Goal: Task Accomplishment & Management: Use online tool/utility

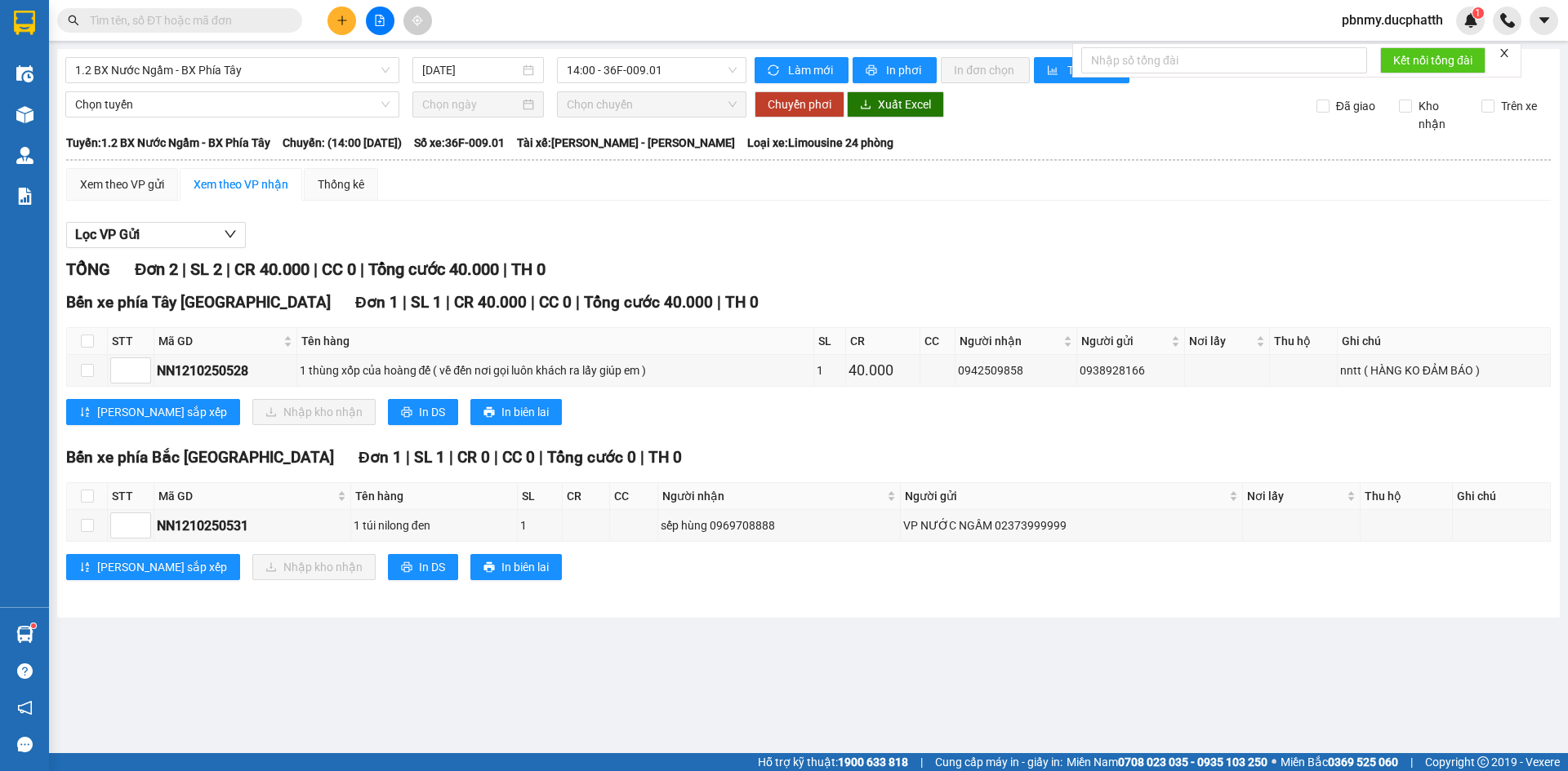
click at [192, 21] on input "text" at bounding box center [187, 21] width 193 height 18
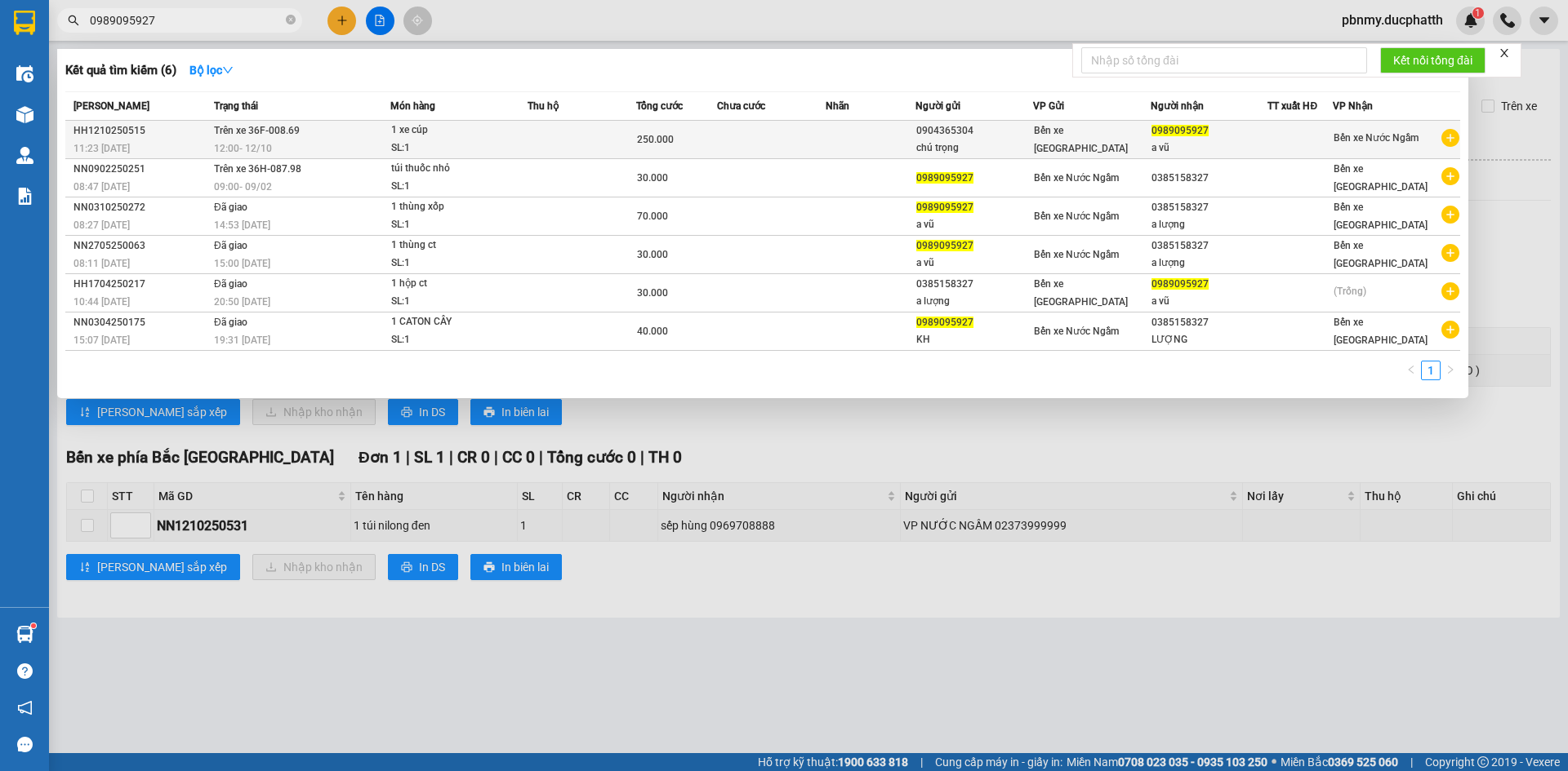
type input "0989095927"
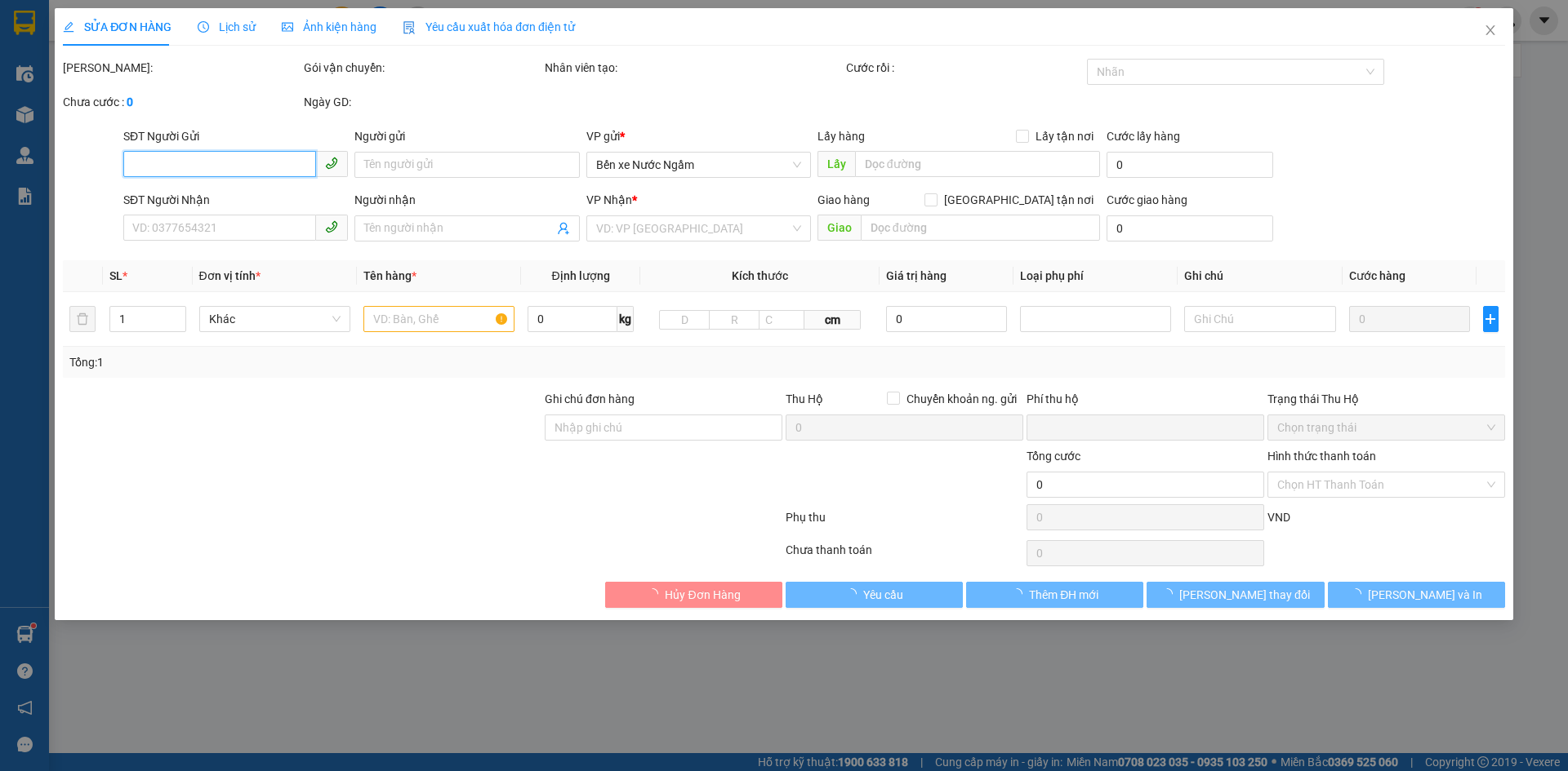
type input "0904365304"
type input "chú trọng"
type input "0989095927"
type input "a vũ"
type input "0"
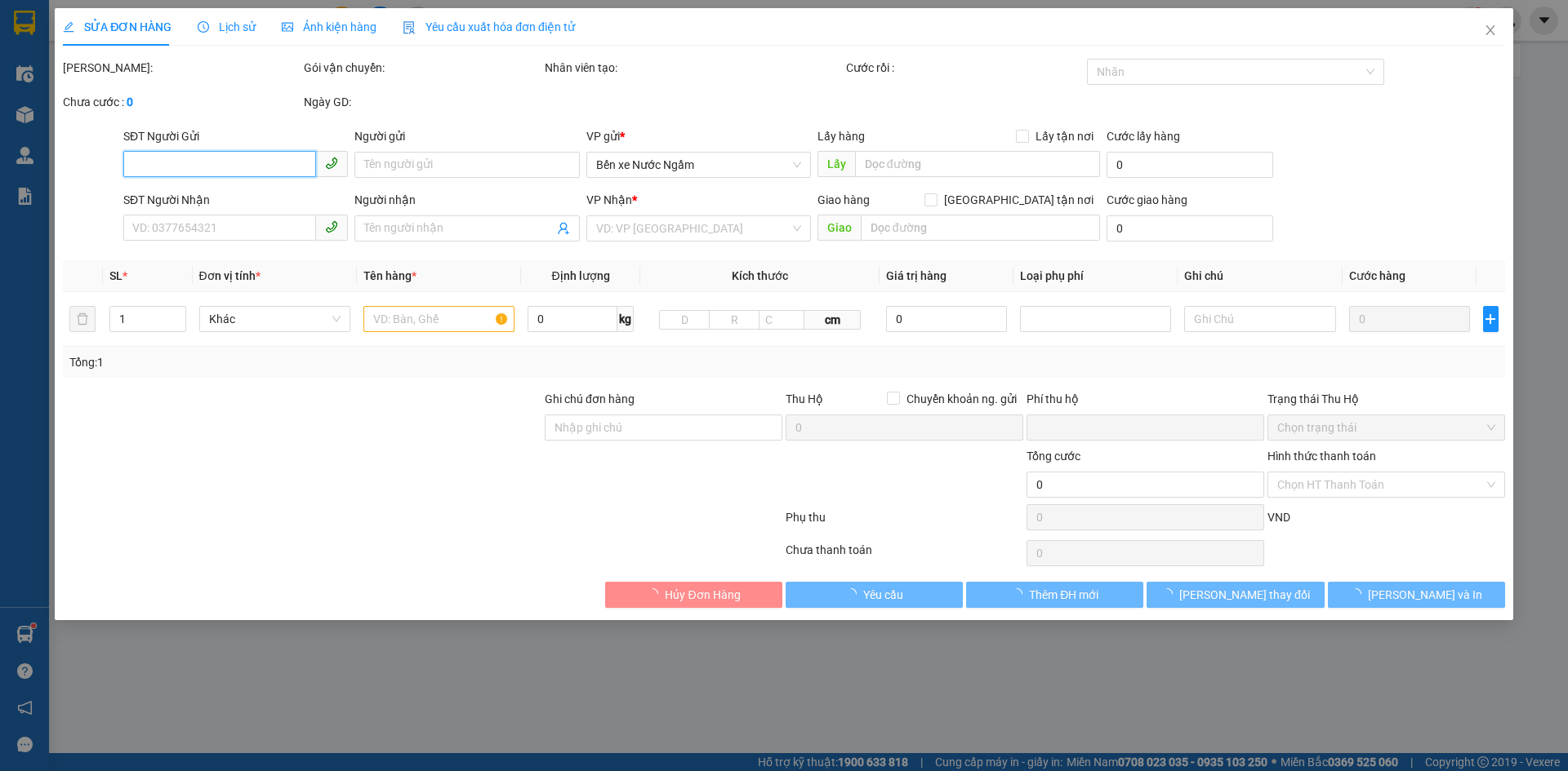
type input "250.000"
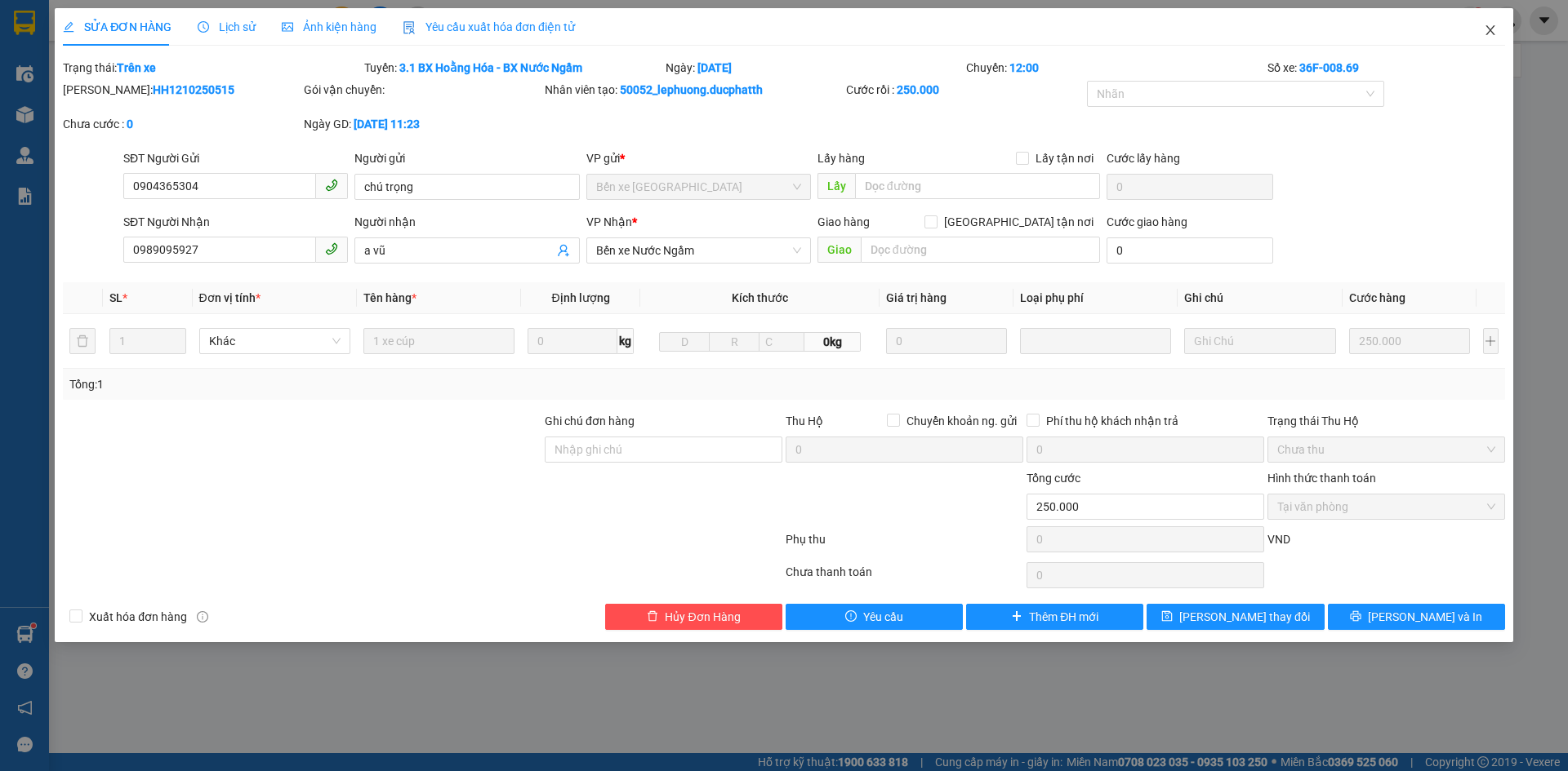
click at [1486, 36] on icon "close" at bounding box center [1490, 30] width 13 height 13
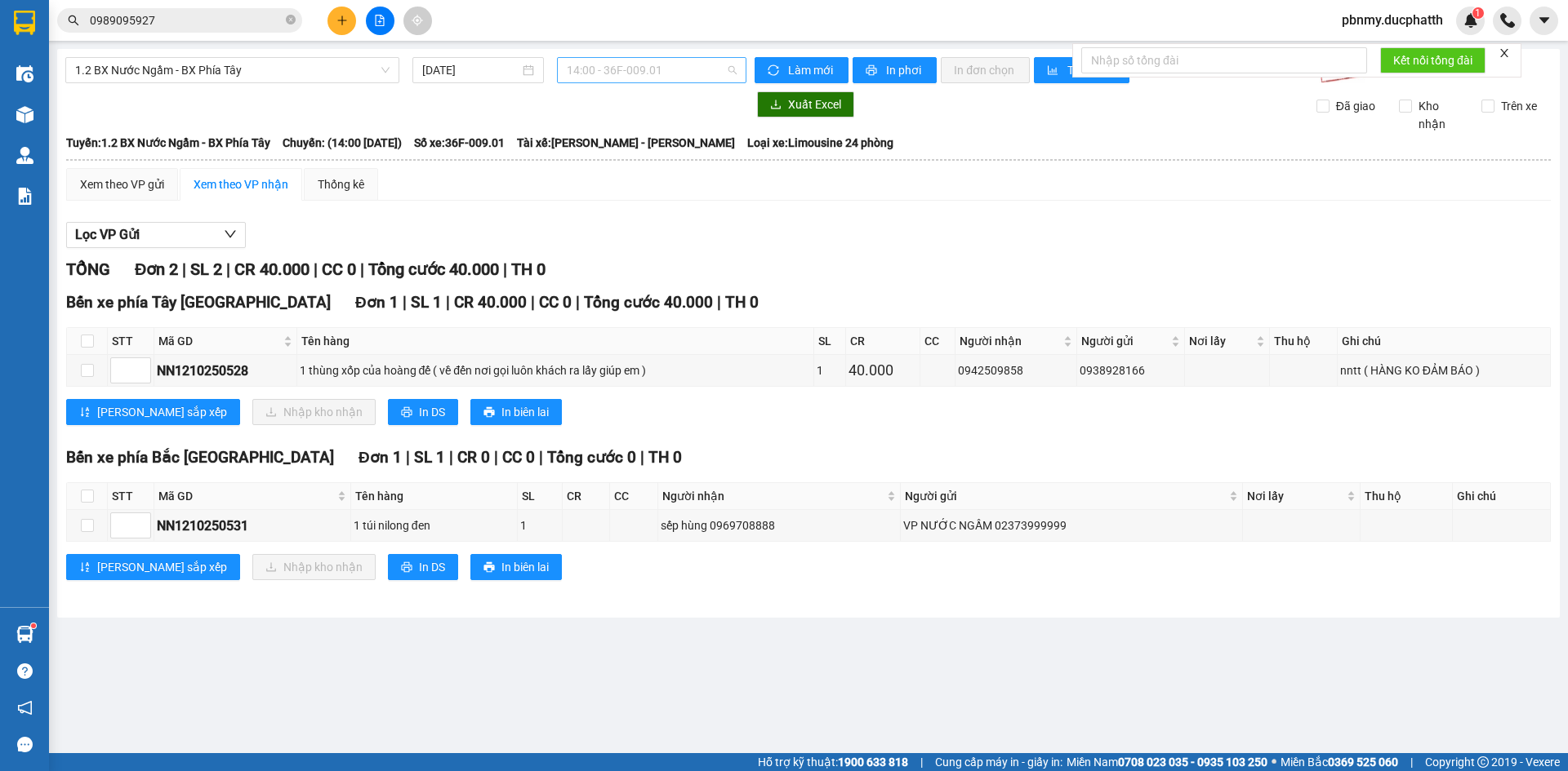
click at [633, 73] on span "14:00 - 36F-009.01" at bounding box center [651, 69] width 170 height 25
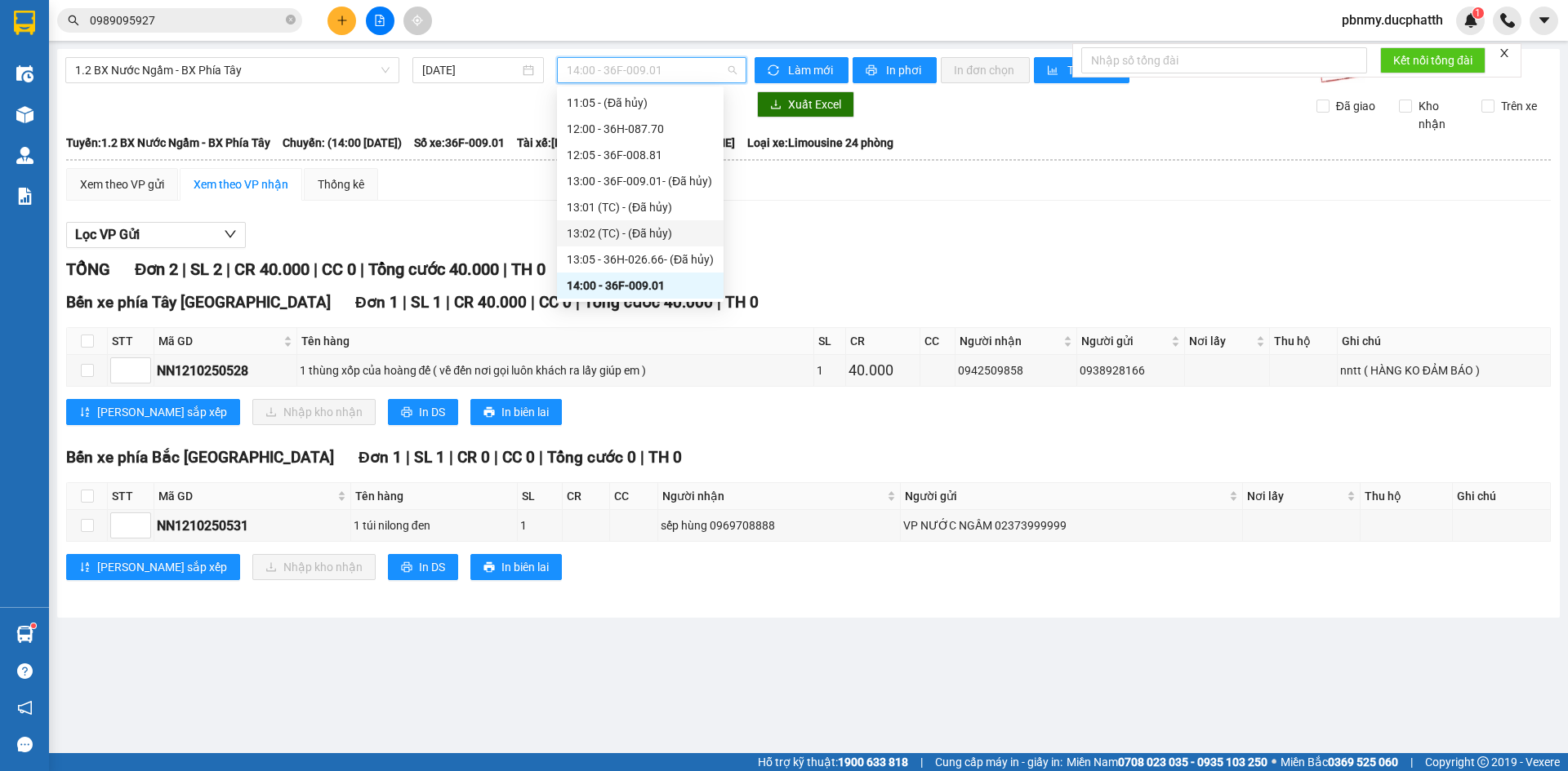
scroll to position [395, 0]
click at [670, 254] on div "15:00 - 36H-026.66" at bounding box center [640, 256] width 147 height 18
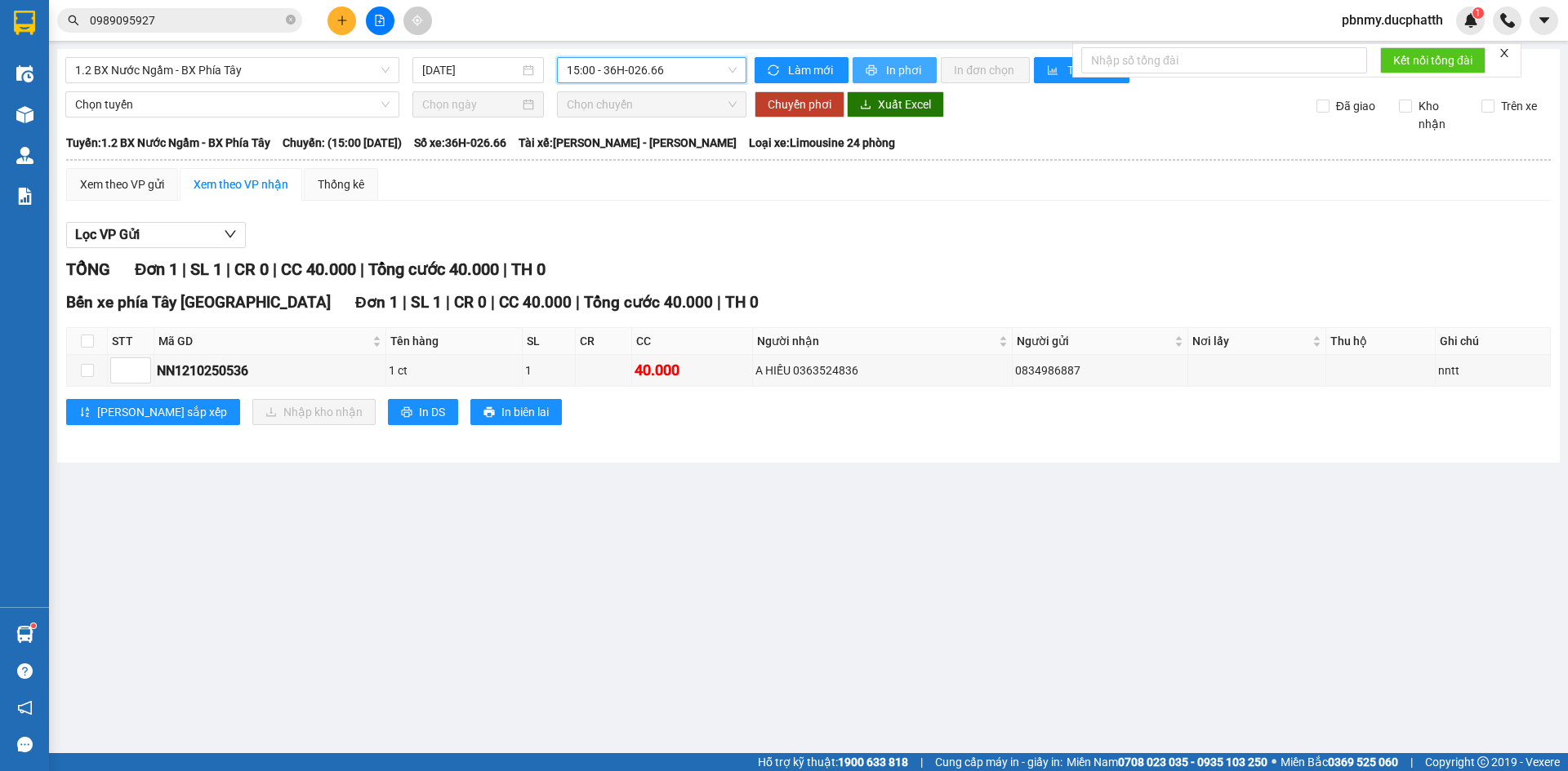
click at [899, 66] on span "In phơi" at bounding box center [905, 70] width 38 height 18
click at [230, 64] on span "1.2 BX Nước Ngầm - BX Phía Tây" at bounding box center [232, 69] width 315 height 25
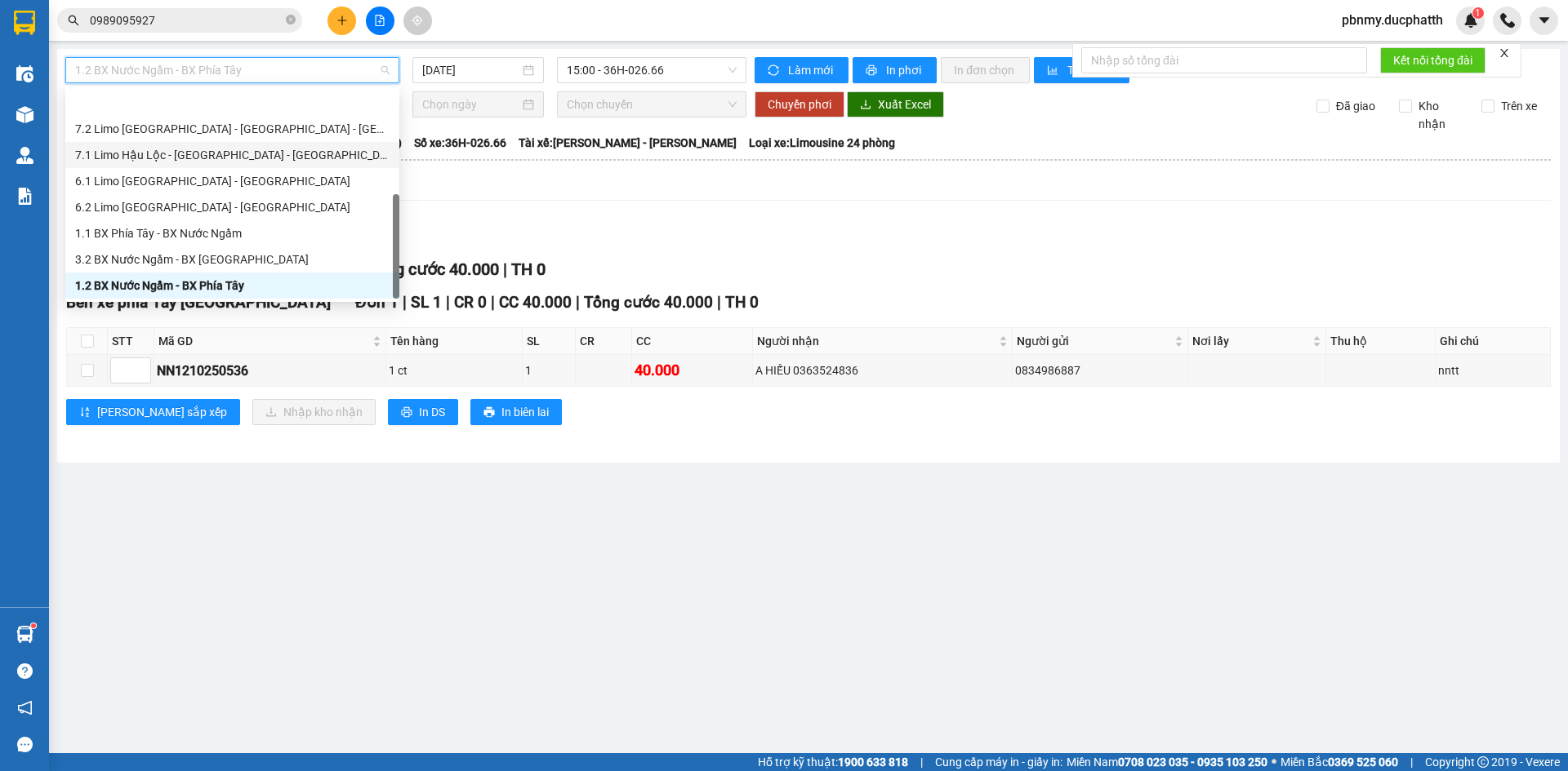
scroll to position [183, 0]
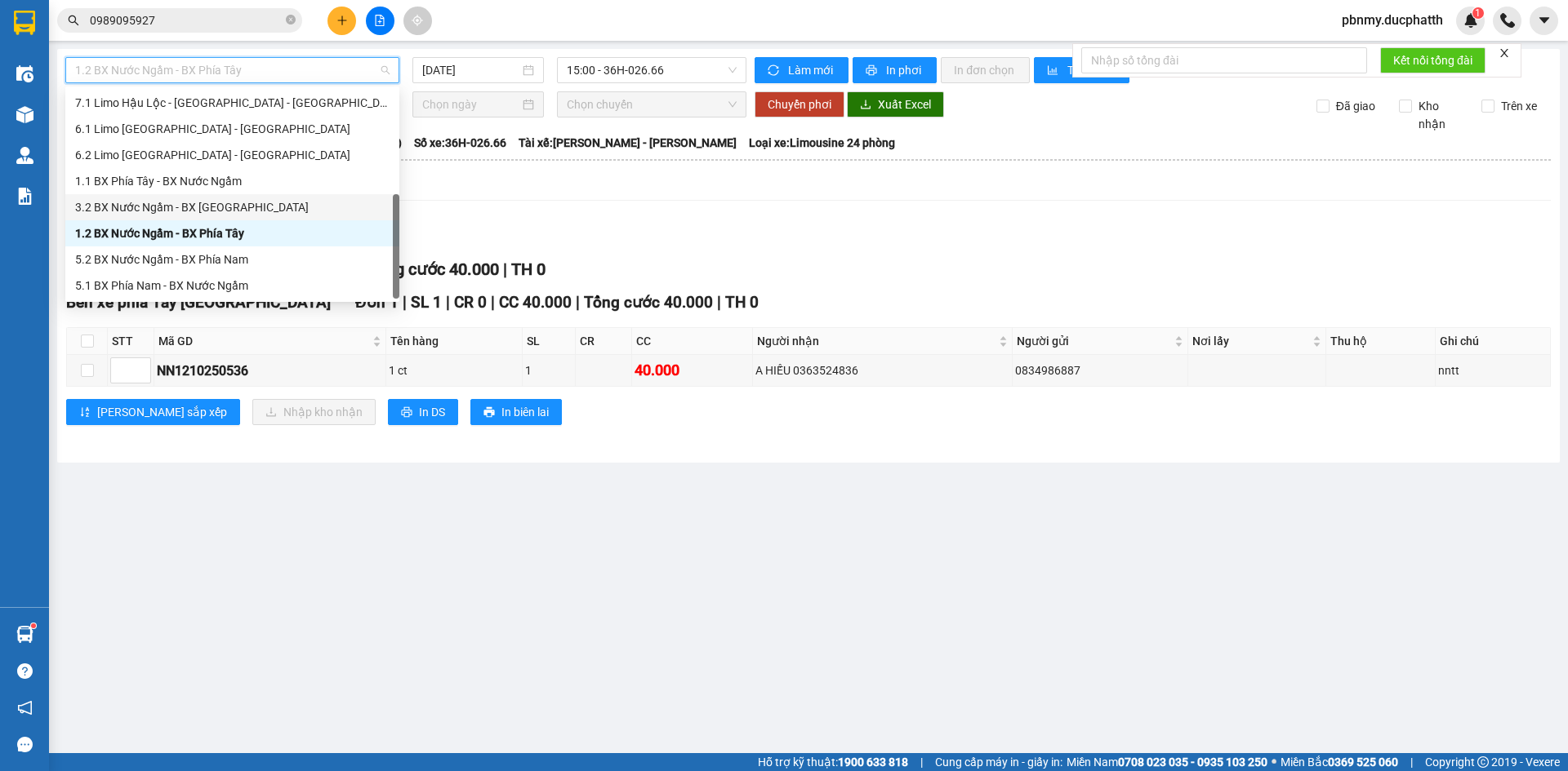
click at [251, 201] on div "3.2 BX Nước Ngầm - BX [GEOGRAPHIC_DATA]" at bounding box center [232, 207] width 315 height 18
type input "[DATE]"
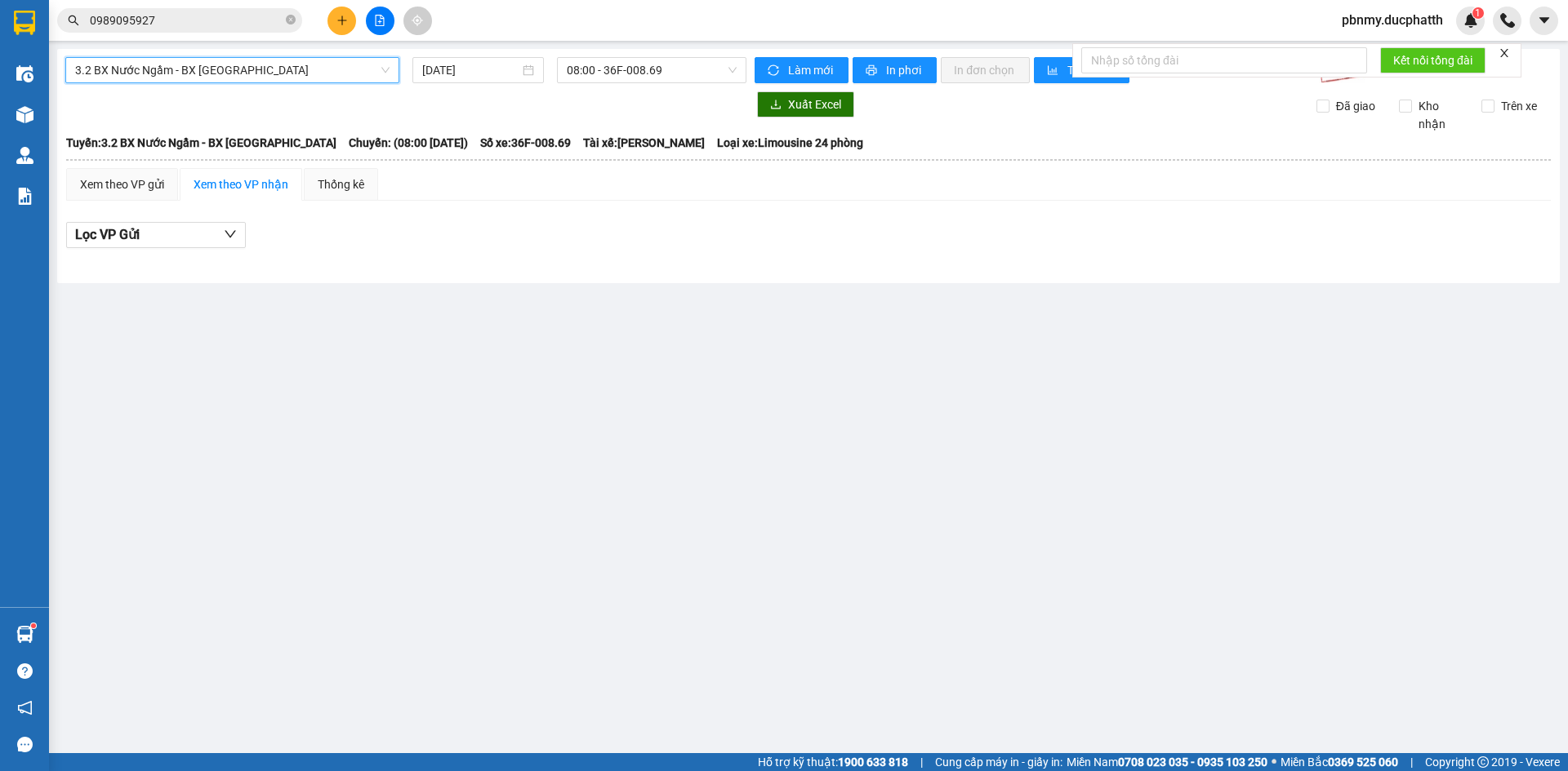
click at [653, 56] on div "3.2 BX Nước Ngầm - BX Hoằng Hóa 3.2 BX Nước Ngầm - BX [GEOGRAPHIC_DATA] [DATE] …" at bounding box center [809, 166] width 1503 height 234
click at [657, 64] on span "08:00 - 36F-008.69" at bounding box center [651, 69] width 170 height 25
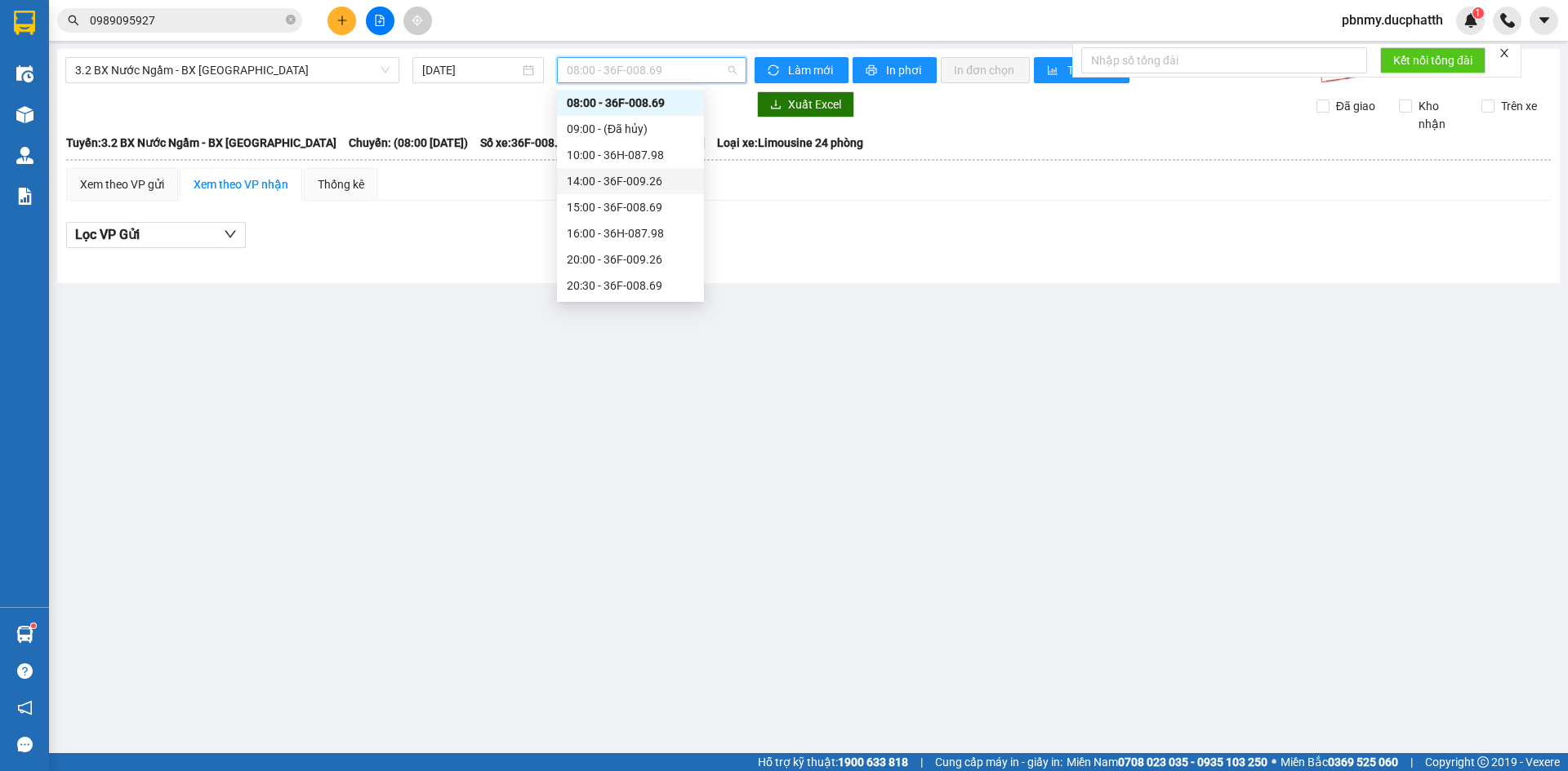
click at [630, 177] on div "14:00 - 36F-009.26" at bounding box center [630, 182] width 127 height 18
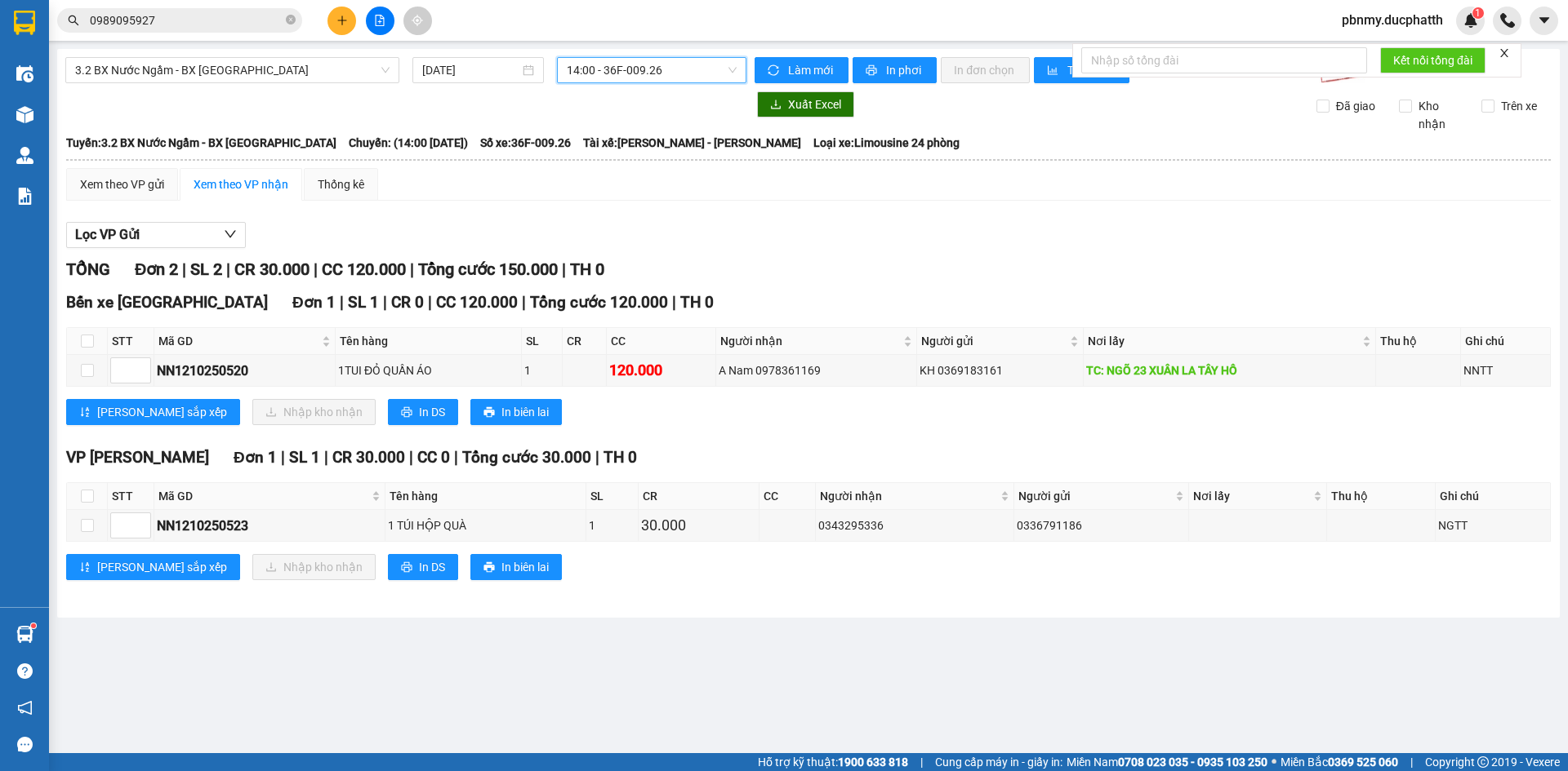
click at [675, 68] on span "14:00 - 36F-009.26" at bounding box center [651, 69] width 170 height 25
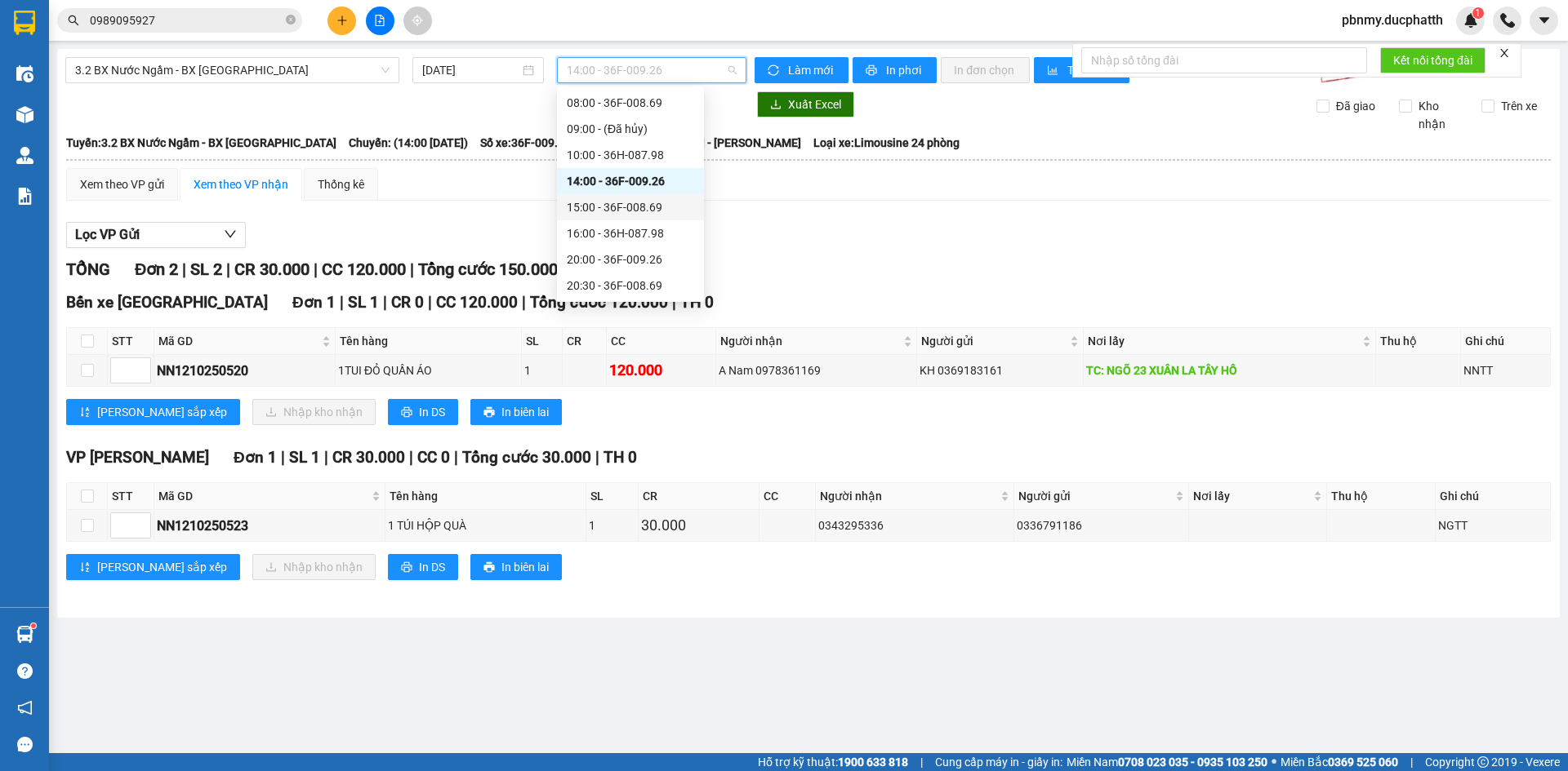
click at [622, 207] on div "15:00 - 36F-008.69" at bounding box center [630, 207] width 127 height 18
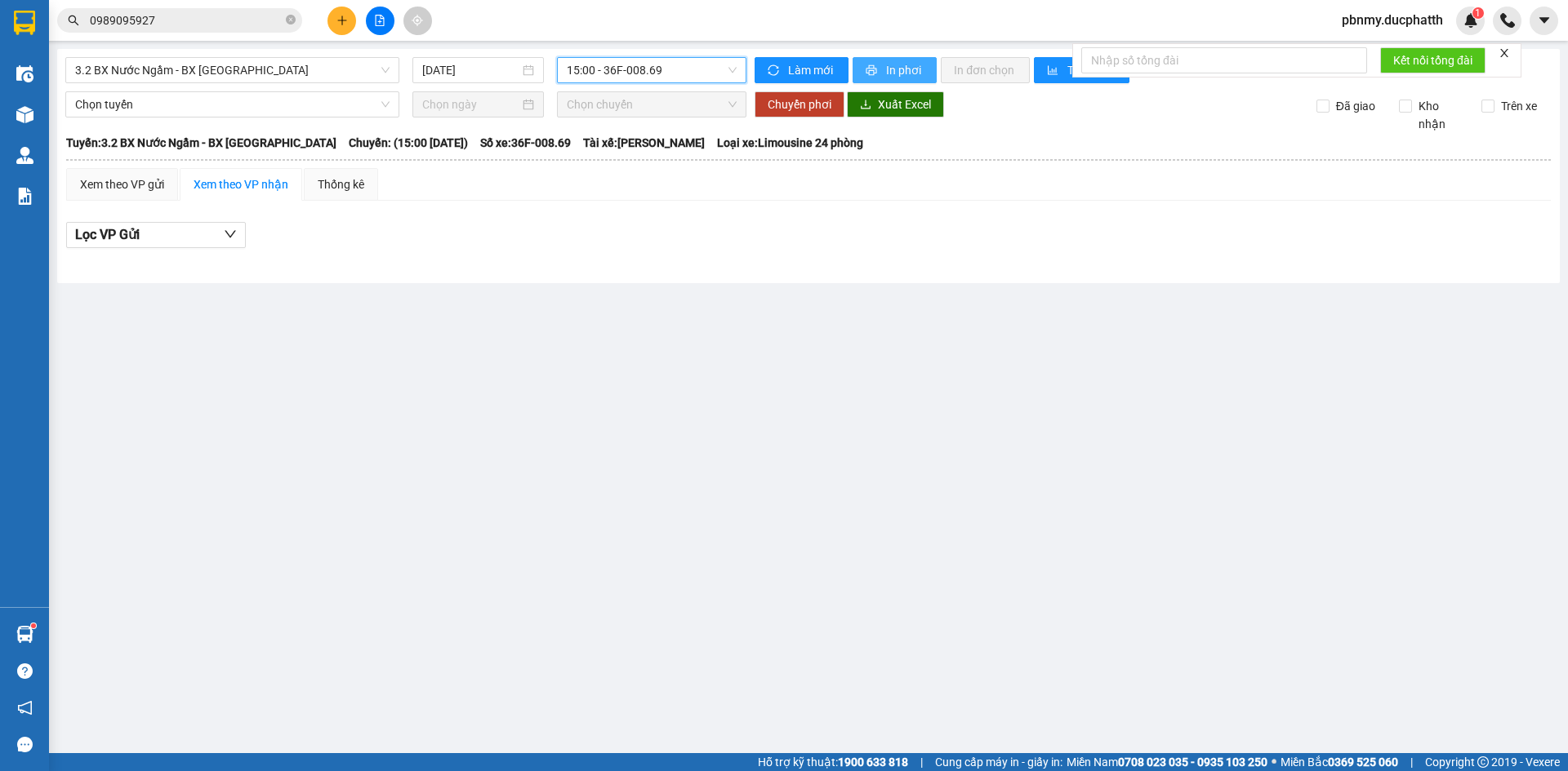
click at [892, 67] on span "In phơi" at bounding box center [905, 70] width 38 height 18
